Goal: Information Seeking & Learning: Check status

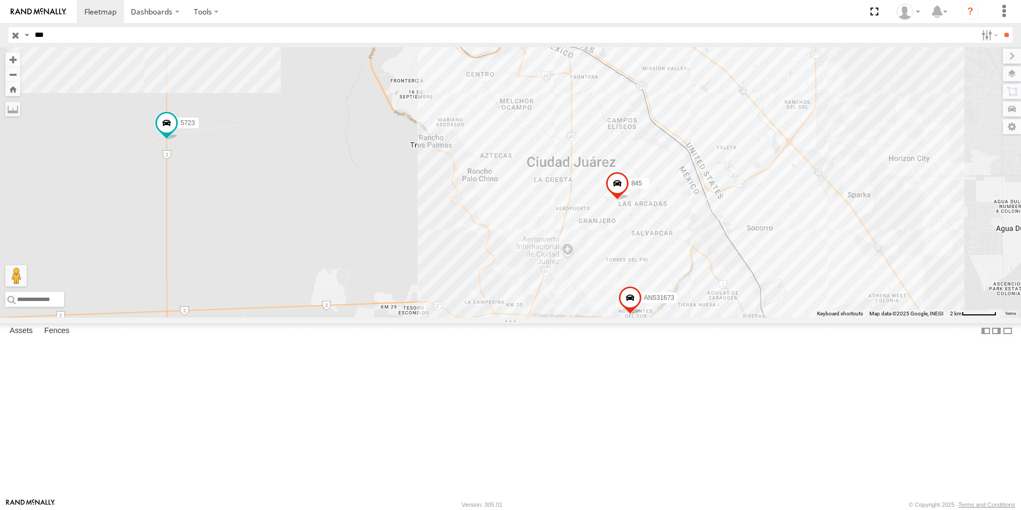
click at [95, 37] on input "***" at bounding box center [503, 34] width 947 height 15
click at [1001, 27] on input "**" at bounding box center [1007, 34] width 12 height 15
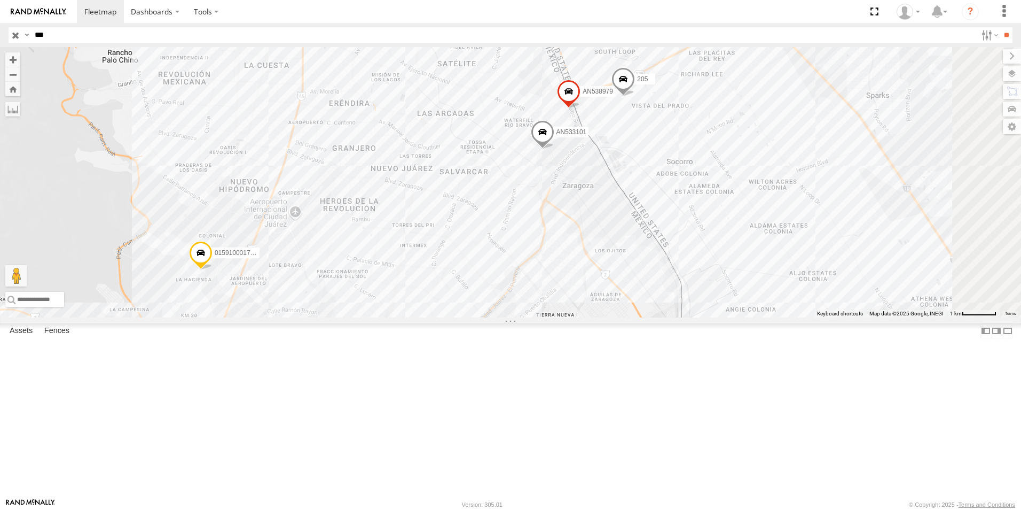
drag, startPoint x: 590, startPoint y: 235, endPoint x: 483, endPoint y: 362, distance: 165.7
click at [483, 317] on div "205 1213 015910001795205 AN538979 AN533101" at bounding box center [510, 182] width 1021 height 270
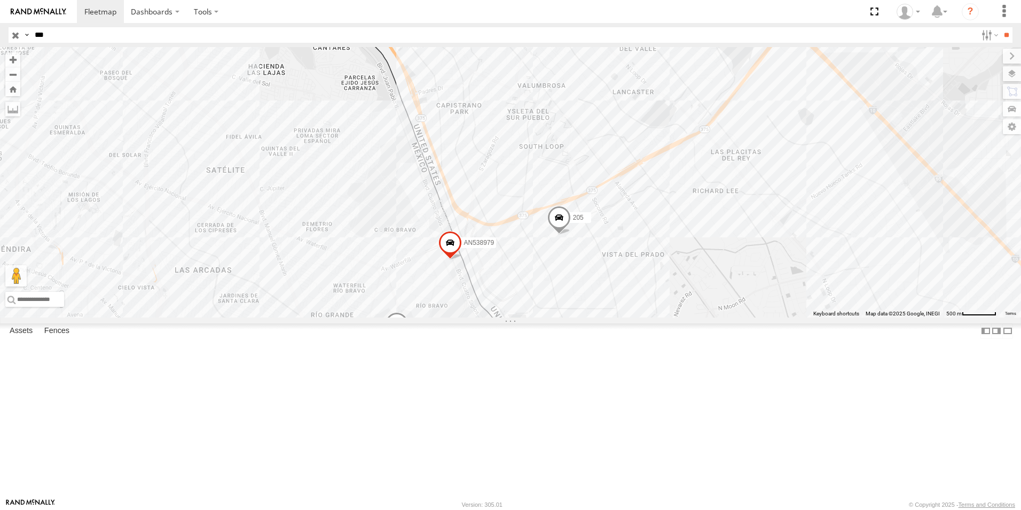
drag, startPoint x: 670, startPoint y: 194, endPoint x: 567, endPoint y: 391, distance: 222.2
click at [567, 317] on div "205 1213 015910001795205 AN538979 AN533101" at bounding box center [510, 182] width 1021 height 270
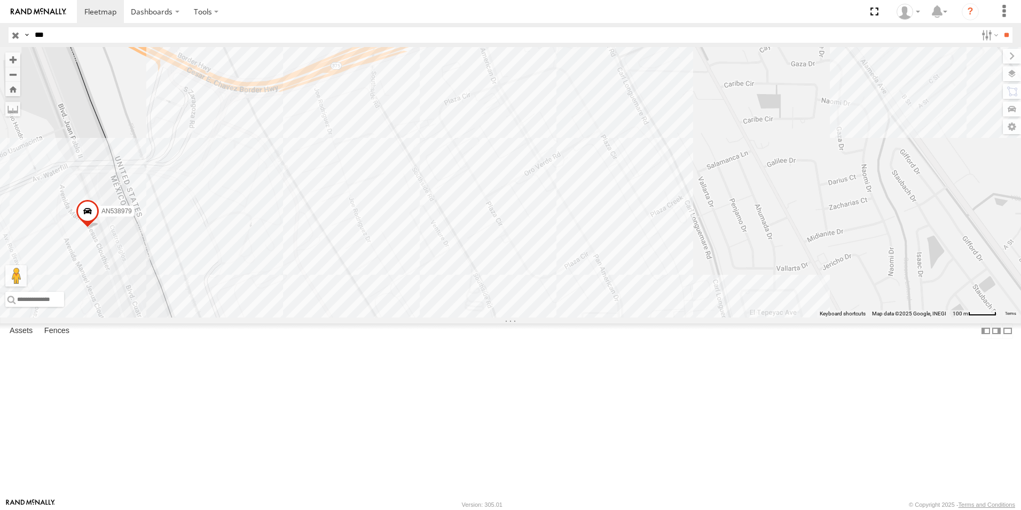
click at [245, 38] on input "***" at bounding box center [503, 34] width 947 height 15
click at [1001, 27] on input "**" at bounding box center [1007, 34] width 12 height 15
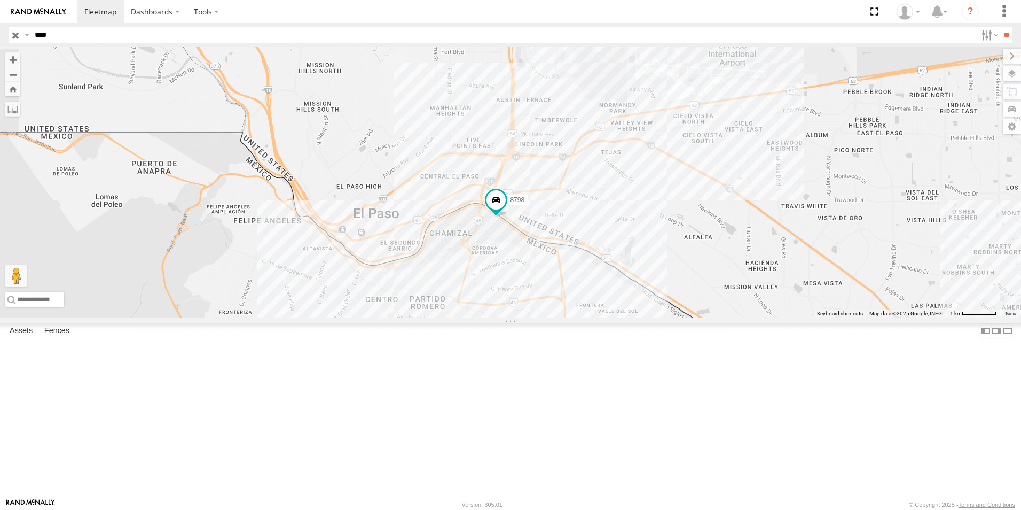
drag, startPoint x: 481, startPoint y: 124, endPoint x: 508, endPoint y: 359, distance: 236.0
click at [508, 317] on div "8798 AN538798" at bounding box center [510, 182] width 1021 height 270
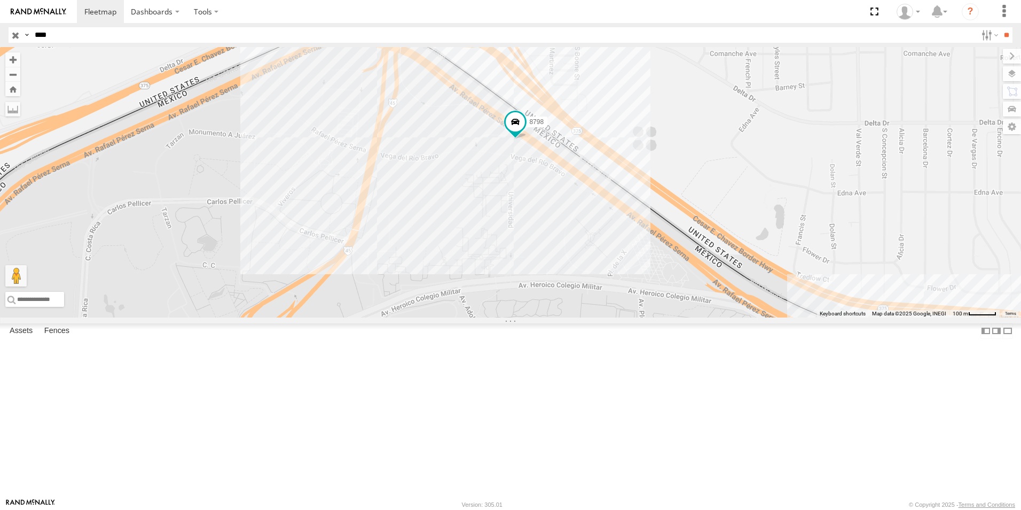
drag, startPoint x: 492, startPoint y: 213, endPoint x: 541, endPoint y: 364, distance: 159.3
click at [541, 317] on div "8798 AN538798" at bounding box center [510, 182] width 1021 height 270
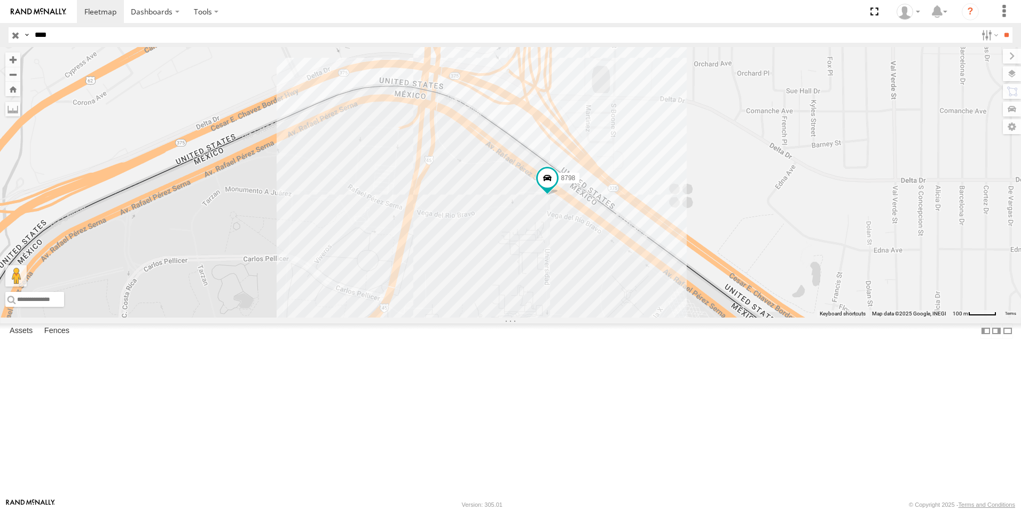
click at [323, 35] on input "****" at bounding box center [503, 34] width 947 height 15
click at [1001, 27] on input "**" at bounding box center [1007, 34] width 12 height 15
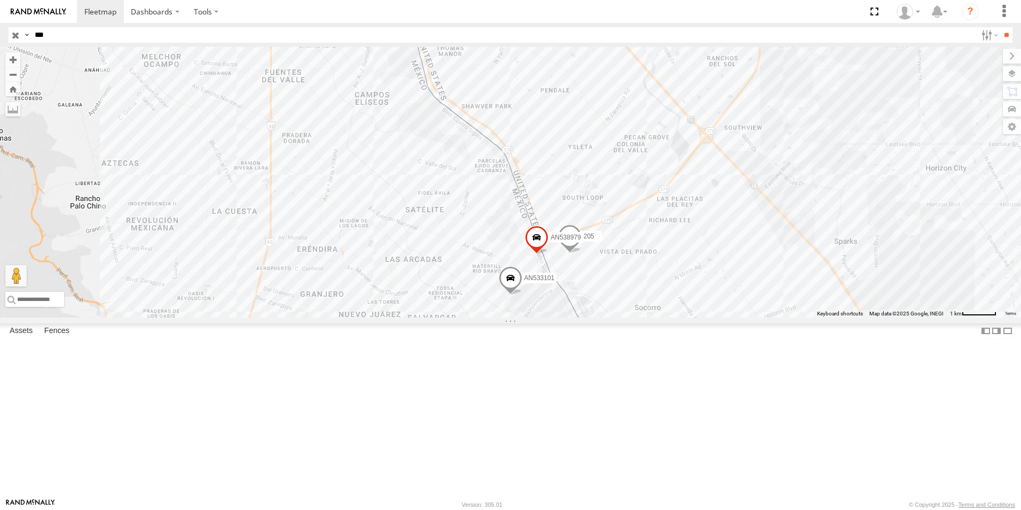
drag, startPoint x: 721, startPoint y: 173, endPoint x: 579, endPoint y: 442, distance: 305.2
click at [579, 317] on div "205 1213 015910001795205 AN538979 AN533101" at bounding box center [510, 182] width 1021 height 270
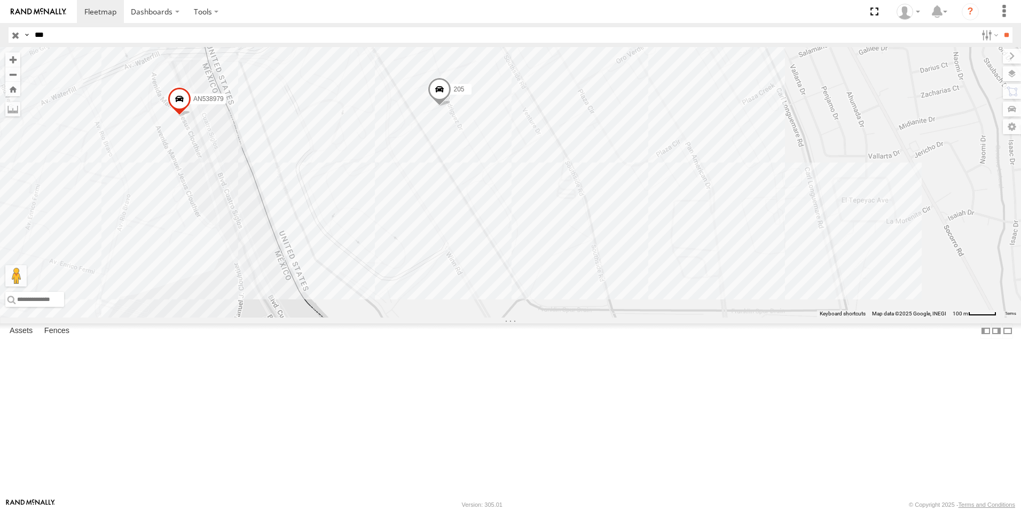
click at [68, 37] on input "***" at bounding box center [503, 34] width 947 height 15
type input "****"
click at [1001, 27] on input "**" at bounding box center [1007, 34] width 12 height 15
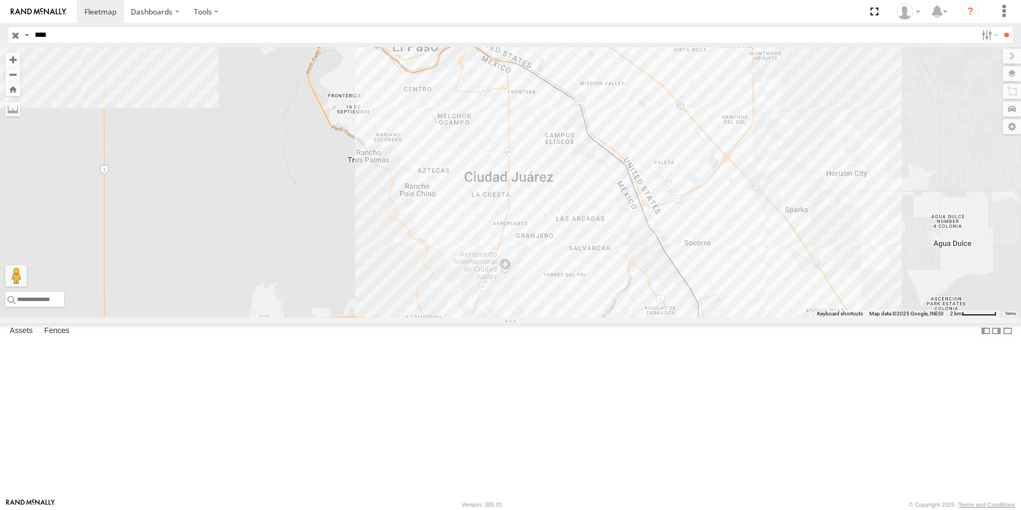
drag, startPoint x: 439, startPoint y: 192, endPoint x: 457, endPoint y: 410, distance: 218.1
click at [457, 317] on div "8798 AN538798" at bounding box center [510, 182] width 1021 height 270
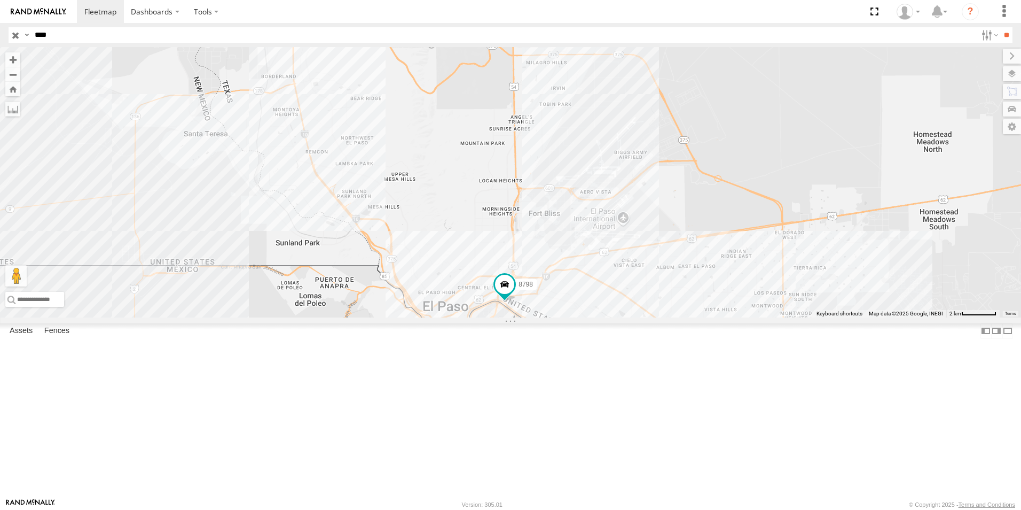
drag, startPoint x: 531, startPoint y: 448, endPoint x: 520, endPoint y: 405, distance: 44.2
click at [530, 317] on div "8798 AN538798" at bounding box center [510, 182] width 1021 height 270
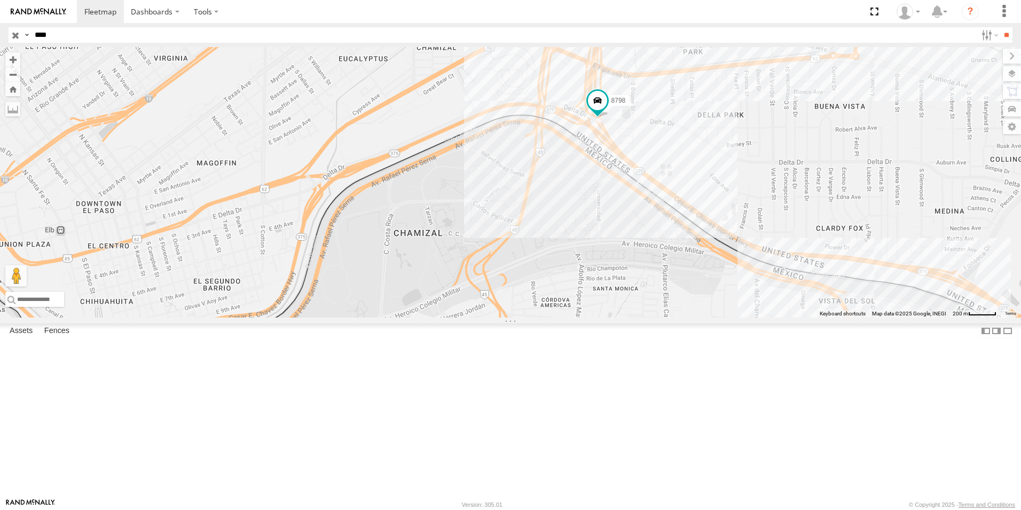
drag, startPoint x: 675, startPoint y: 344, endPoint x: 584, endPoint y: 382, distance: 98.6
click at [587, 317] on div "8798 AN538798" at bounding box center [510, 182] width 1021 height 270
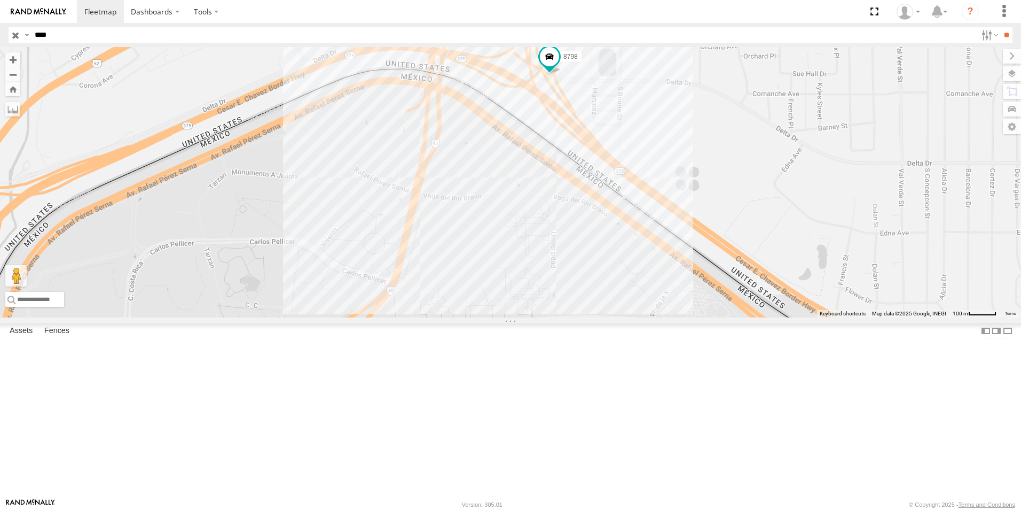
drag, startPoint x: 573, startPoint y: 252, endPoint x: 515, endPoint y: 365, distance: 127.1
click at [516, 317] on div "8798 AN538798" at bounding box center [510, 182] width 1021 height 270
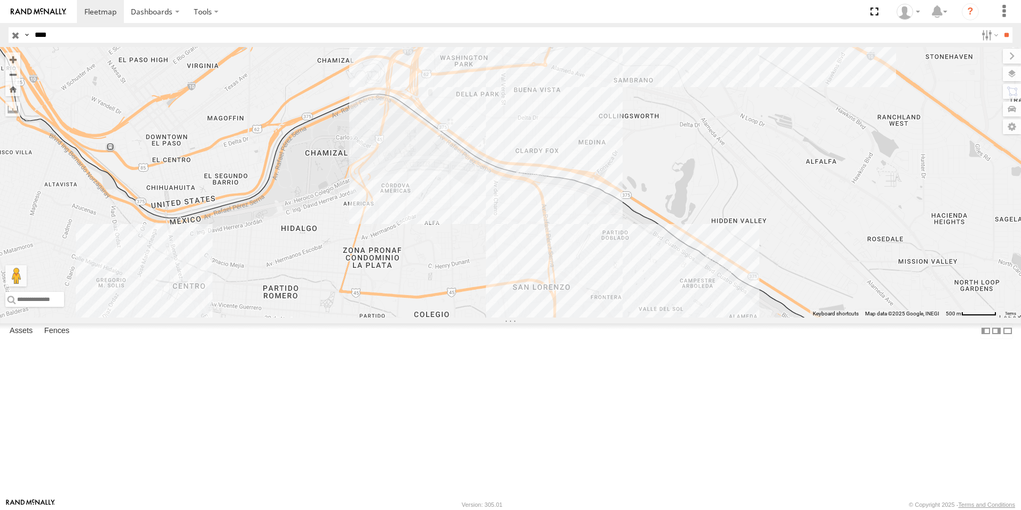
drag, startPoint x: 705, startPoint y: 349, endPoint x: 317, endPoint y: 133, distance: 443.8
click at [322, 135] on div at bounding box center [510, 182] width 1021 height 270
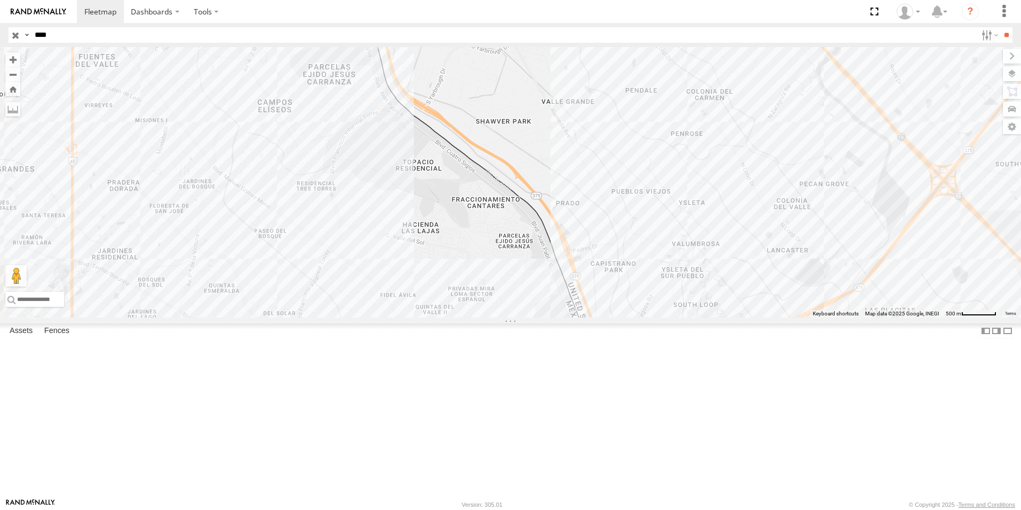
drag, startPoint x: 516, startPoint y: 265, endPoint x: 371, endPoint y: 79, distance: 235.3
click at [374, 91] on div at bounding box center [510, 182] width 1021 height 270
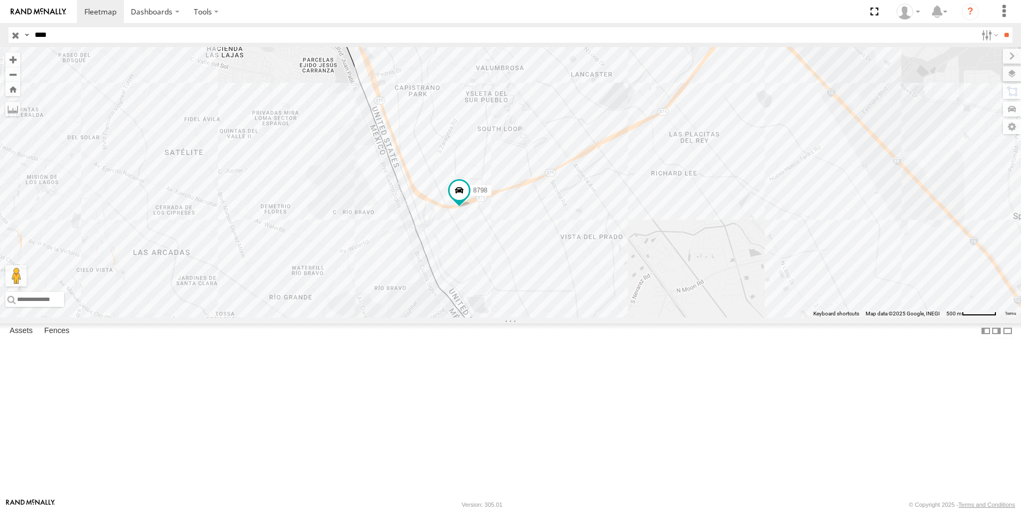
drag, startPoint x: 555, startPoint y: 313, endPoint x: 436, endPoint y: 308, distance: 118.7
click at [441, 311] on div "8798" at bounding box center [510, 182] width 1021 height 270
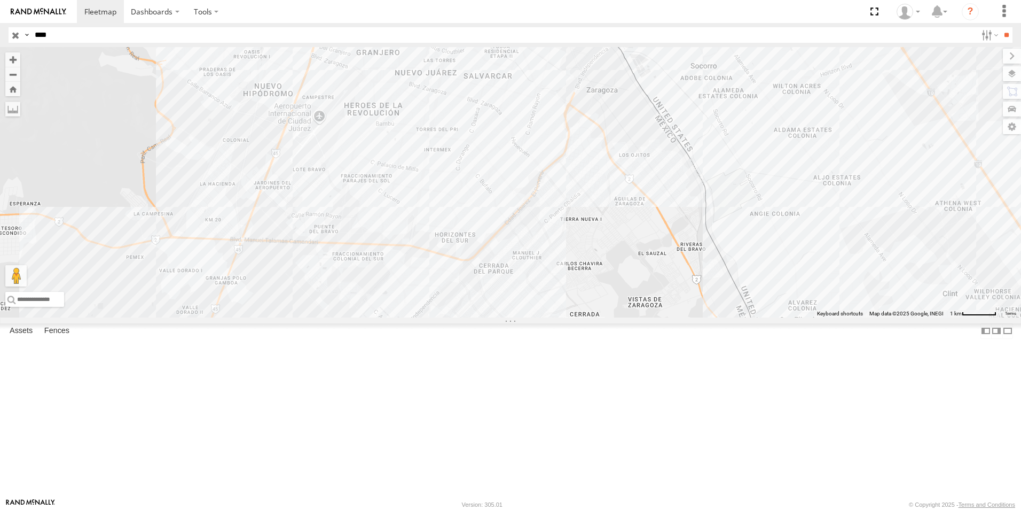
drag, startPoint x: 15, startPoint y: 40, endPoint x: 36, endPoint y: 44, distance: 21.3
click at [15, 40] on input "button" at bounding box center [16, 34] width 14 height 15
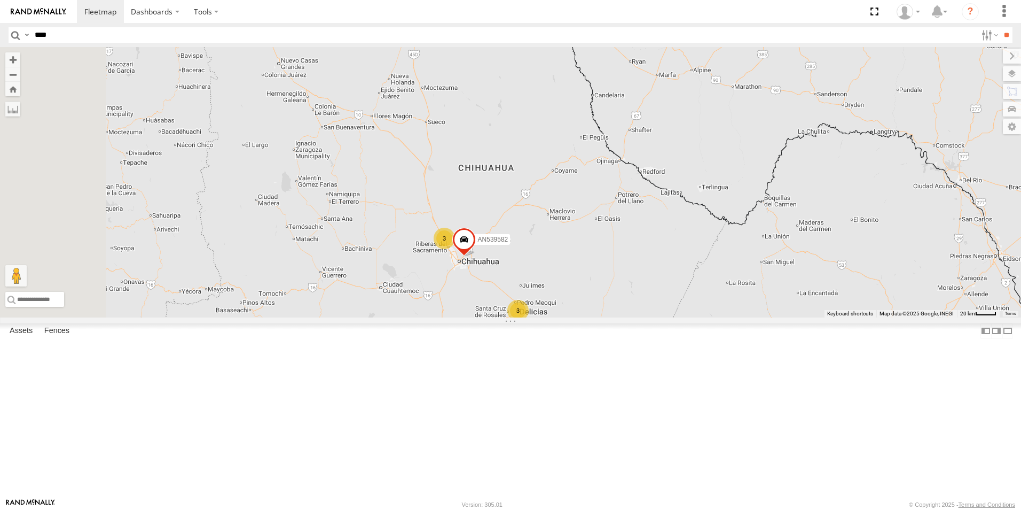
drag, startPoint x: 545, startPoint y: 267, endPoint x: 650, endPoint y: 366, distance: 144.0
click at [650, 317] on div "AN535203 AN57222 AN531610 015910001811580 ZJ535914 F2771 AN535651 AN538662 34 5…" at bounding box center [510, 182] width 1021 height 270
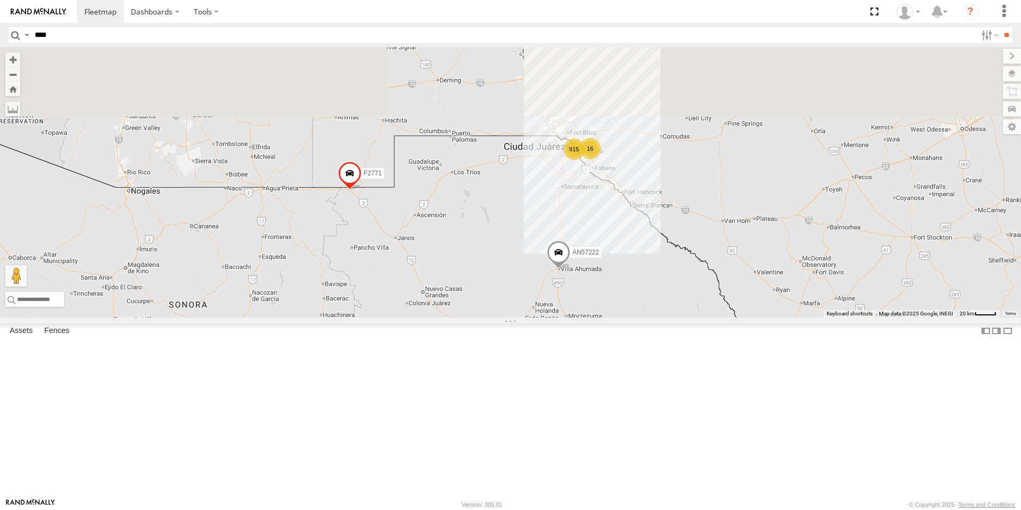
drag, startPoint x: 588, startPoint y: 316, endPoint x: 607, endPoint y: 346, distance: 35.9
click at [607, 317] on div "AN535203 AN57222 AN531610 015910001811580 ZJ535914 F2771 AN535651 AN538662 34 5…" at bounding box center [510, 182] width 1021 height 270
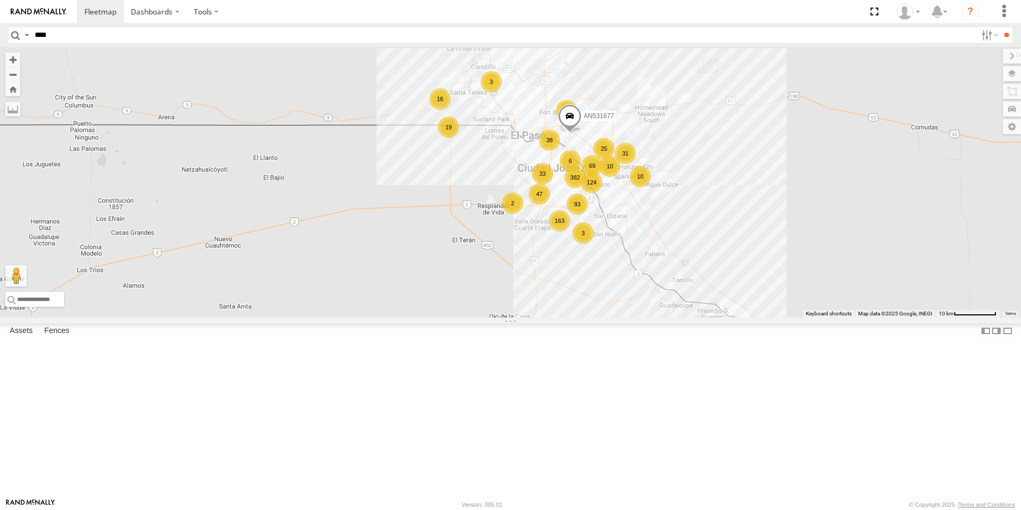
drag, startPoint x: 587, startPoint y: 238, endPoint x: 581, endPoint y: 433, distance: 194.5
click at [581, 317] on div "AN535203 AN57222 AN531610 015910001811580 ZJ535914 F2771 AN535651 AN538662 AN53…" at bounding box center [510, 182] width 1021 height 270
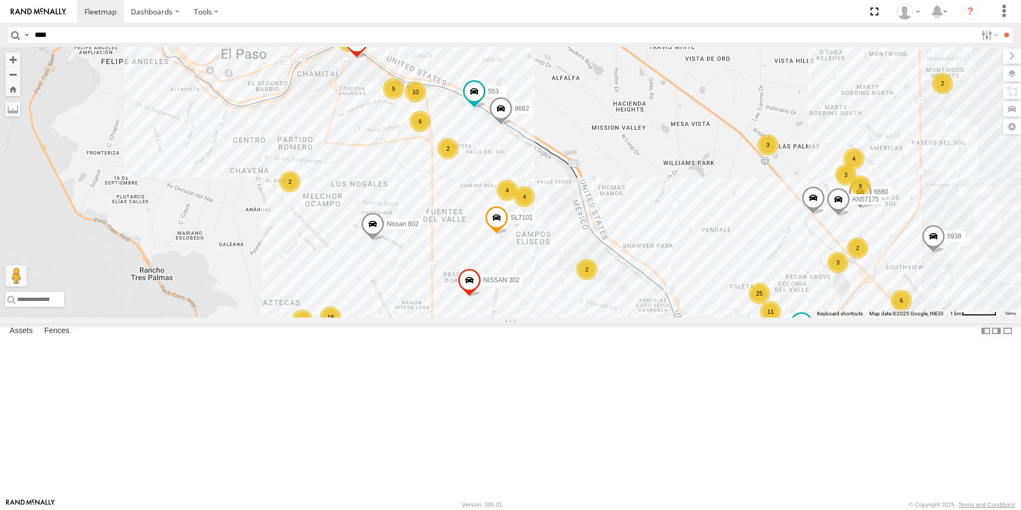
drag, startPoint x: 623, startPoint y: 416, endPoint x: 564, endPoint y: 286, distance: 142.7
click at [564, 286] on div "AN535203 AN57222 AN531610 015910001811580 ZJ535914 F2771 AN535651 AN538662 AN53…" at bounding box center [510, 182] width 1021 height 270
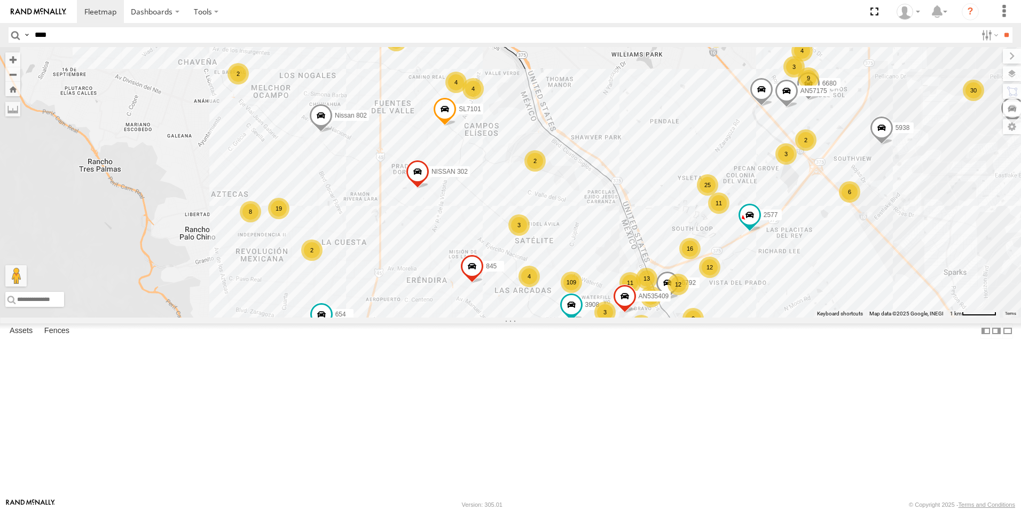
drag, startPoint x: 651, startPoint y: 326, endPoint x: 634, endPoint y: 279, distance: 50.0
click at [634, 279] on div "AN535203 AN57222 AN531610 015910001811580 ZJ535914 F2771 AN535651 AN538662 AN53…" at bounding box center [510, 182] width 1021 height 270
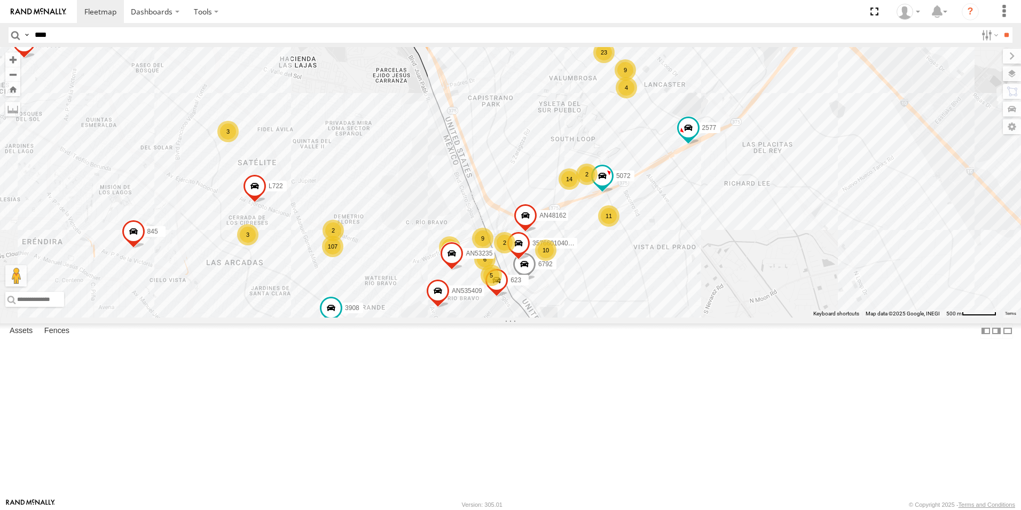
drag, startPoint x: 699, startPoint y: 322, endPoint x: 497, endPoint y: 188, distance: 242.8
click at [509, 196] on div "AN535203 AN57222 AN531610 015910001811580 ZJ535914 F2771 AN535651 AN538662 AN53…" at bounding box center [510, 182] width 1021 height 270
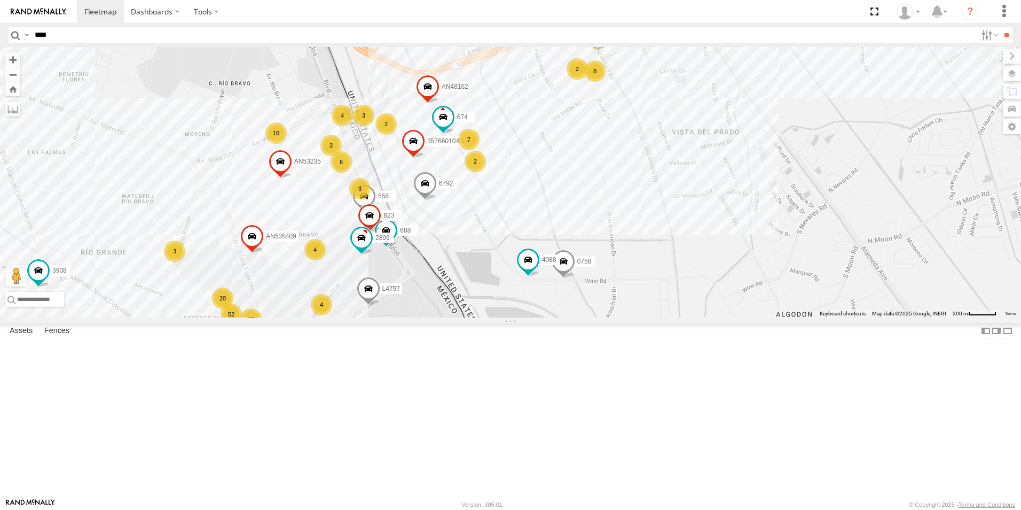
drag, startPoint x: 521, startPoint y: 284, endPoint x: 660, endPoint y: 251, distance: 143.3
click at [660, 251] on div "AN535203 AN57222 AN531610 015910001811580 ZJ535914 F2771 AN535651 AN538662 AN53…" at bounding box center [510, 182] width 1021 height 270
